Goal: Check status: Check status

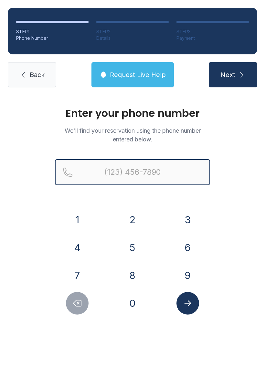
click at [114, 169] on input "Reservation phone number" at bounding box center [132, 172] width 155 height 26
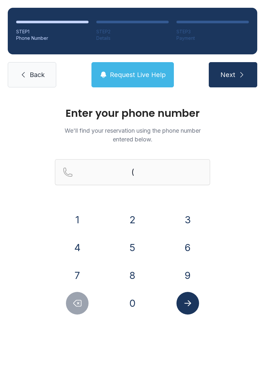
click at [134, 221] on button "2" at bounding box center [132, 219] width 23 height 23
click at [78, 274] on button "7" at bounding box center [77, 275] width 23 height 23
click at [129, 310] on button "0" at bounding box center [132, 303] width 23 height 23
click at [131, 276] on button "8" at bounding box center [132, 275] width 23 height 23
click at [80, 249] on button "4" at bounding box center [77, 247] width 23 height 23
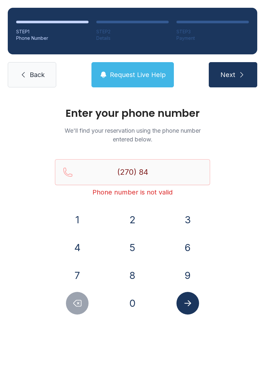
click at [132, 253] on button "5" at bounding box center [132, 247] width 23 height 23
click at [74, 217] on button "1" at bounding box center [77, 219] width 23 height 23
click at [77, 214] on button "1" at bounding box center [77, 219] width 23 height 23
click at [192, 217] on button "3" at bounding box center [188, 219] width 23 height 23
click at [136, 267] on button "8" at bounding box center [132, 275] width 23 height 23
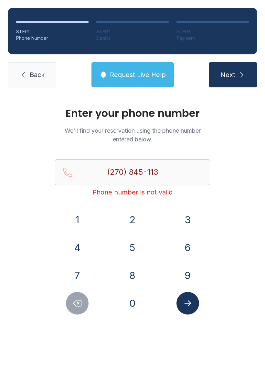
type input "[PHONE_NUMBER]"
click at [191, 307] on icon "Submit lookup form" at bounding box center [188, 303] width 10 height 10
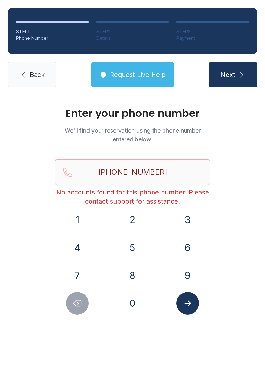
click at [191, 300] on icon "Submit lookup form" at bounding box center [188, 303] width 10 height 10
